Goal: Information Seeking & Learning: Learn about a topic

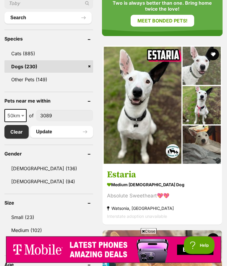
scroll to position [280, 0]
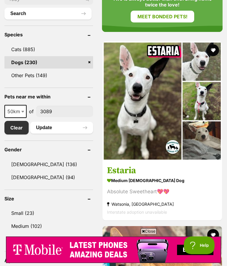
click at [23, 166] on link "[DEMOGRAPHIC_DATA] (136)" at bounding box center [48, 164] width 89 height 12
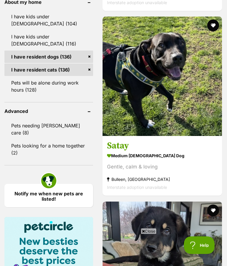
scroll to position [615, 0]
click at [149, 113] on img at bounding box center [161, 76] width 119 height 119
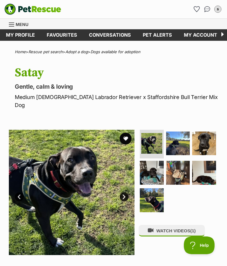
click at [149, 165] on img at bounding box center [152, 173] width 24 height 24
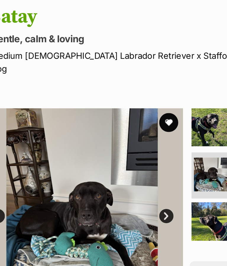
click at [120, 192] on link "Next" at bounding box center [124, 196] width 9 height 9
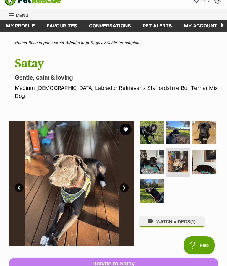
scroll to position [8, 0]
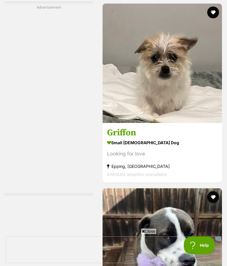
click at [157, 123] on img at bounding box center [161, 63] width 119 height 119
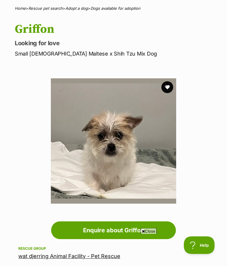
scroll to position [43, 0]
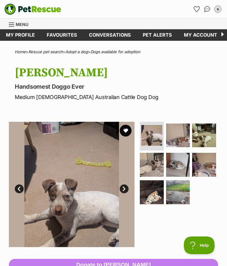
click at [202, 136] on img at bounding box center [204, 135] width 24 height 24
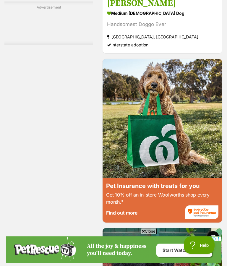
scroll to position [2108, 0]
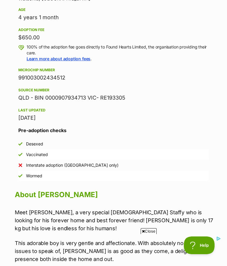
scroll to position [93, 0]
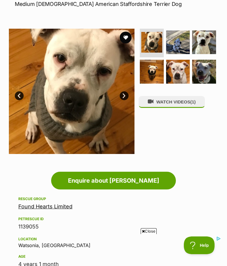
click at [180, 96] on button "WATCH VIDEOS (1)" at bounding box center [172, 102] width 66 height 12
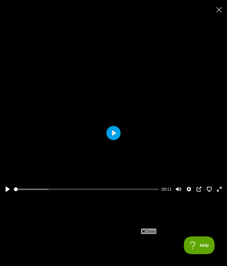
click at [112, 133] on button "Play" at bounding box center [113, 133] width 14 height 14
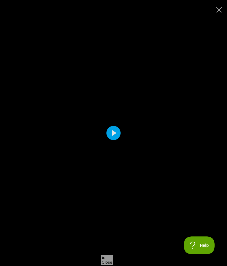
type input "100"
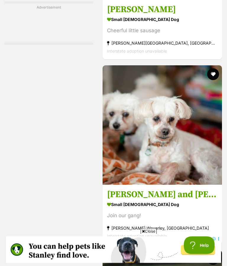
scroll to position [3255, 0]
